Goal: Task Accomplishment & Management: Manage account settings

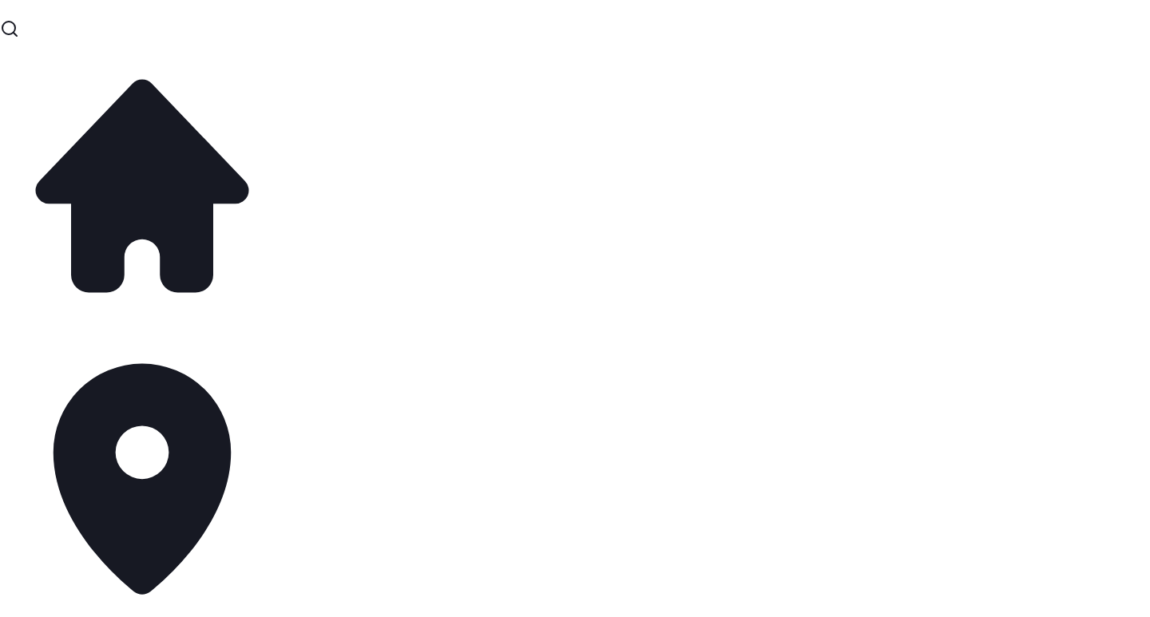
scroll to position [13, 13]
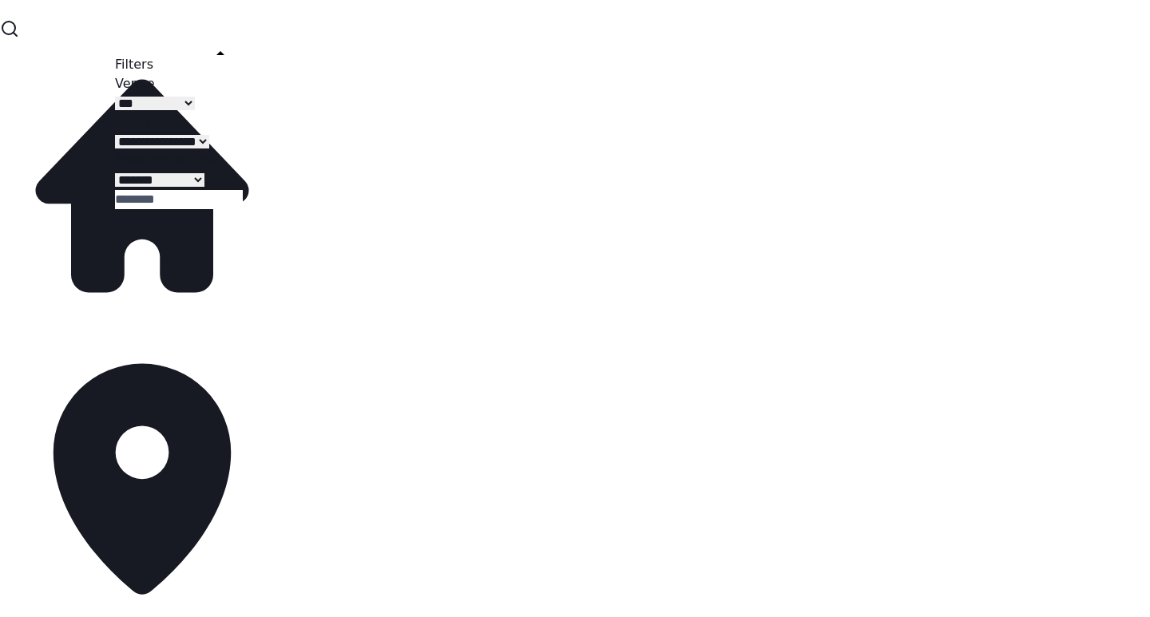
click at [195, 110] on select "**********" at bounding box center [155, 104] width 80 height 14
select select "**********"
click at [135, 110] on select "**********" at bounding box center [155, 104] width 80 height 14
